Goal: Task Accomplishment & Management: Use online tool/utility

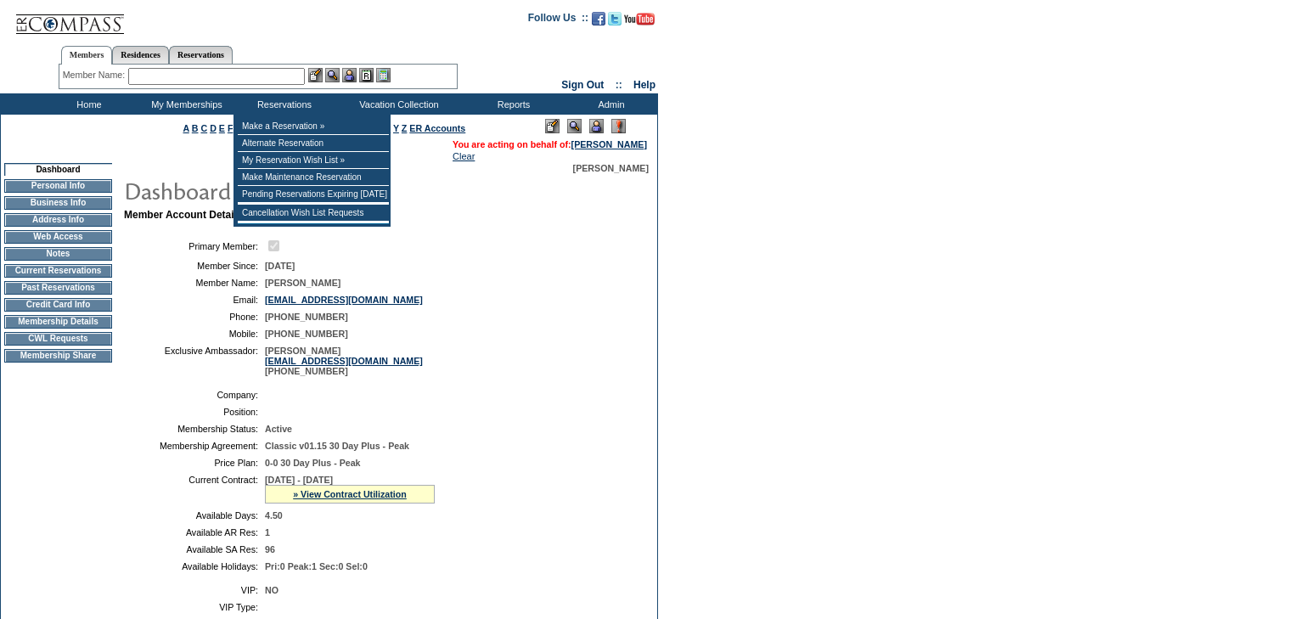
click at [268, 80] on input "text" at bounding box center [216, 76] width 177 height 17
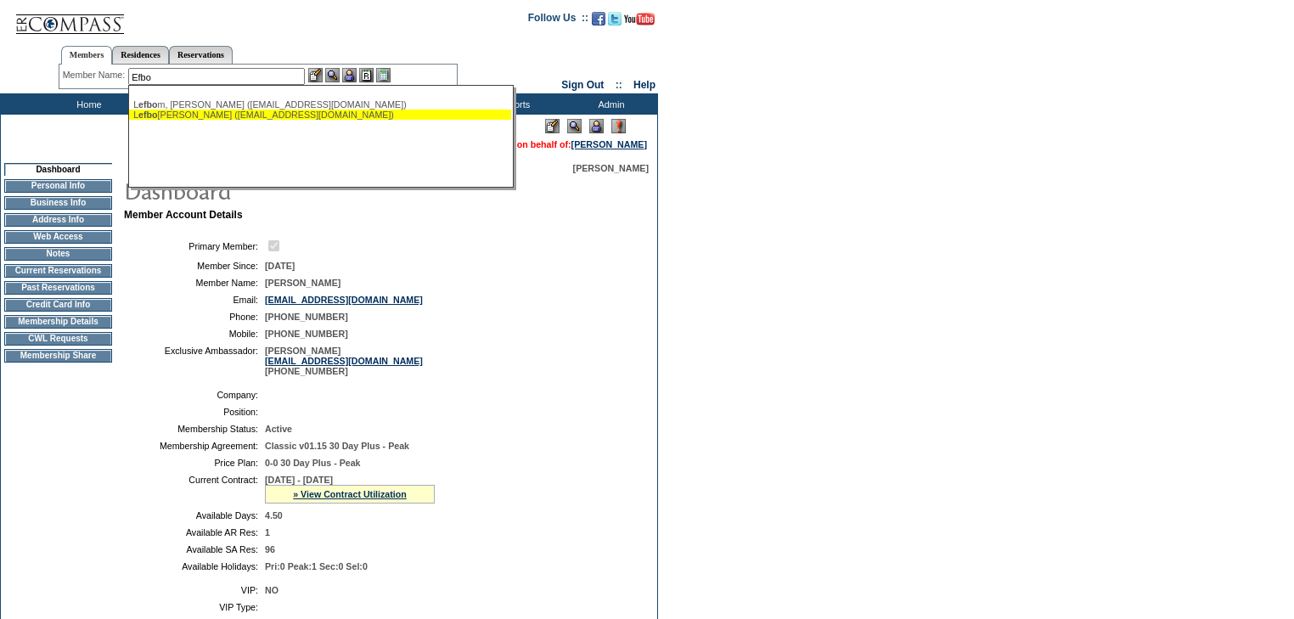
click at [250, 114] on div "L [PERSON_NAME] ([EMAIL_ADDRESS][DOMAIN_NAME])" at bounding box center [320, 115] width 374 height 10
type input "[PERSON_NAME] ([EMAIL_ADDRESS][DOMAIN_NAME])"
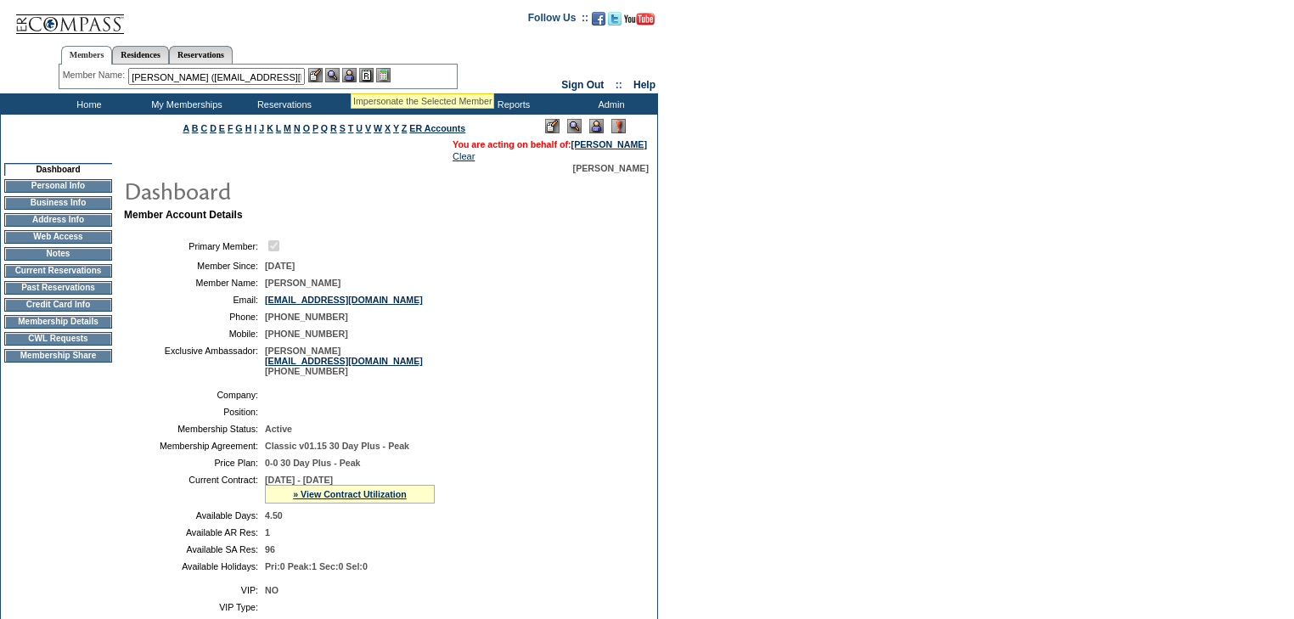
click at [351, 72] on img at bounding box center [349, 75] width 14 height 14
click at [340, 74] on img at bounding box center [332, 75] width 14 height 14
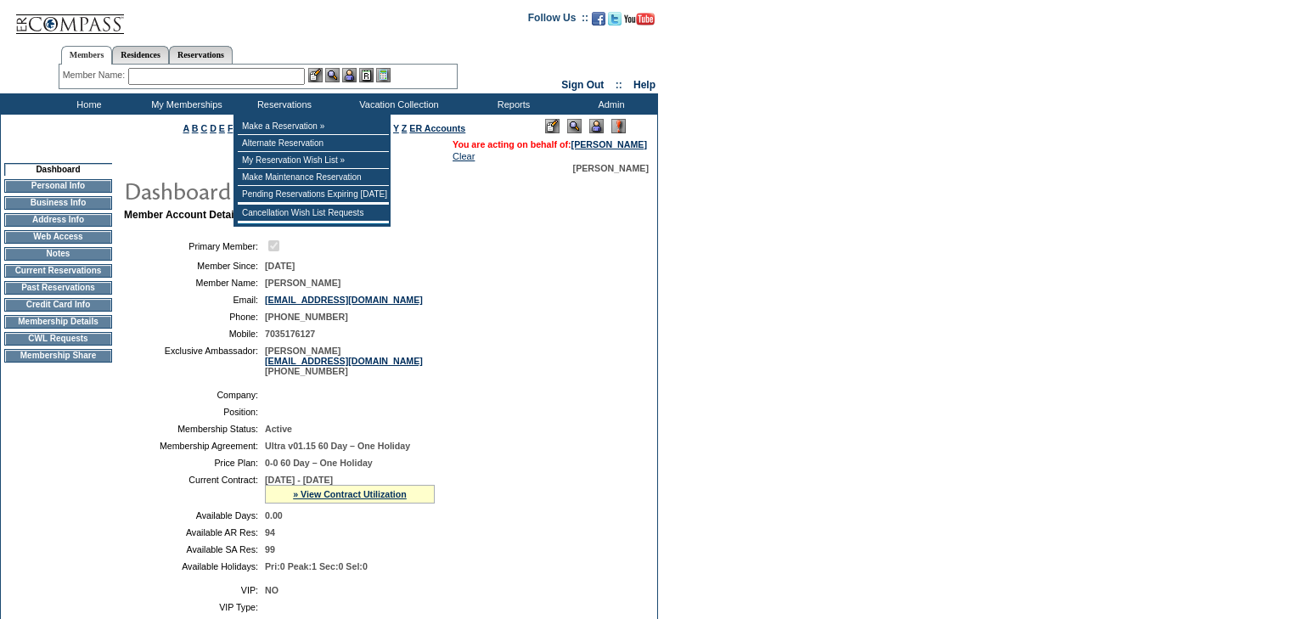
click at [282, 81] on input "text" at bounding box center [216, 76] width 177 height 17
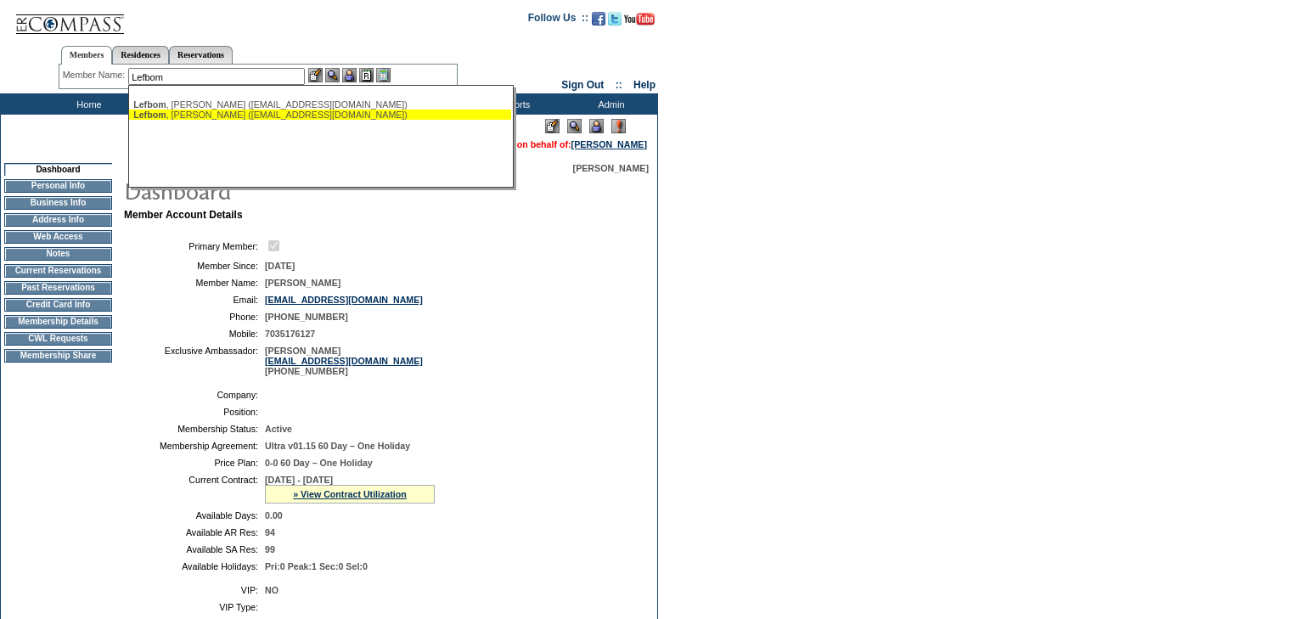
click at [323, 117] on div "[PERSON_NAME] ([EMAIL_ADDRESS][DOMAIN_NAME])" at bounding box center [320, 115] width 374 height 10
type input "[PERSON_NAME] ([EMAIL_ADDRESS][DOMAIN_NAME])"
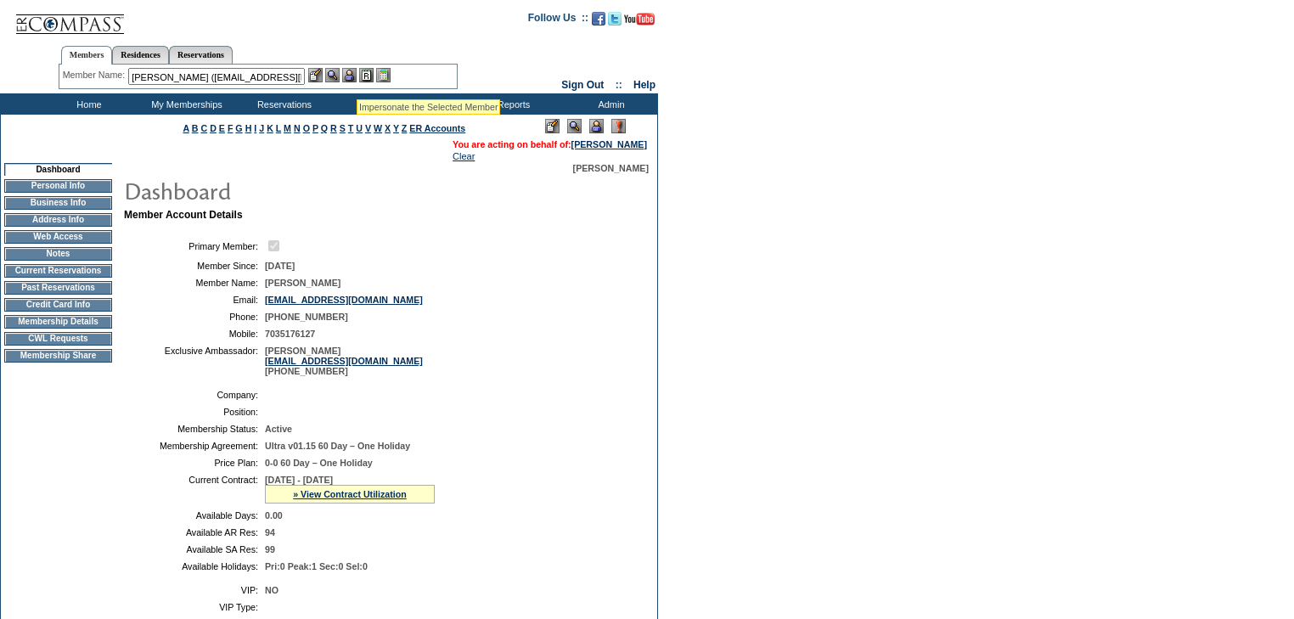
click at [357, 78] on img at bounding box center [349, 75] width 14 height 14
click at [335, 75] on img at bounding box center [332, 75] width 14 height 14
